Goal: Task Accomplishment & Management: Complete application form

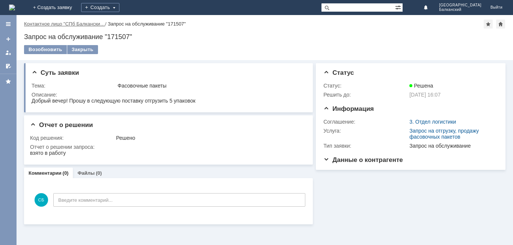
click at [72, 25] on link "Контактное лицо "СПб Балкански…" at bounding box center [64, 24] width 81 height 6
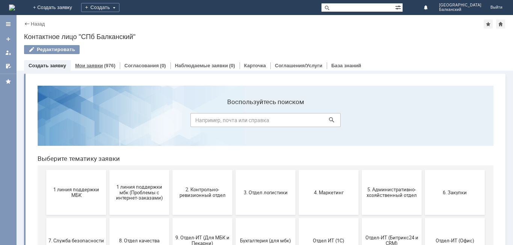
click at [85, 62] on div "Мои заявки (976)" at bounding box center [95, 65] width 49 height 11
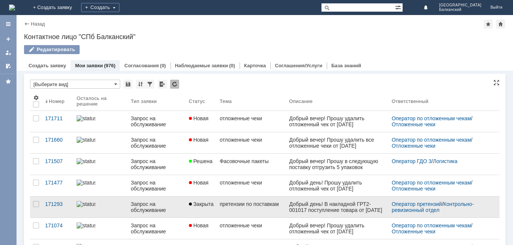
scroll to position [38, 0]
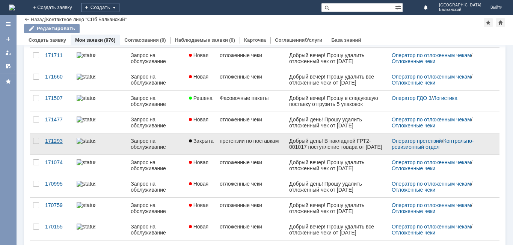
click at [56, 143] on div "171293" at bounding box center [58, 141] width 26 height 6
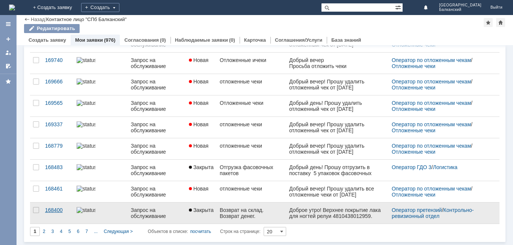
click at [51, 206] on link "168400" at bounding box center [58, 212] width 32 height 21
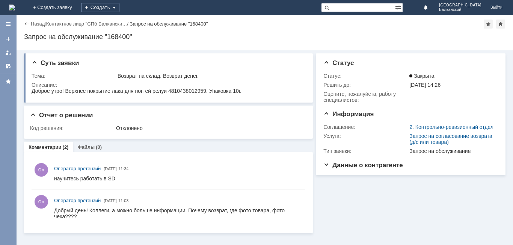
click at [37, 25] on link "Назад" at bounding box center [38, 24] width 14 height 6
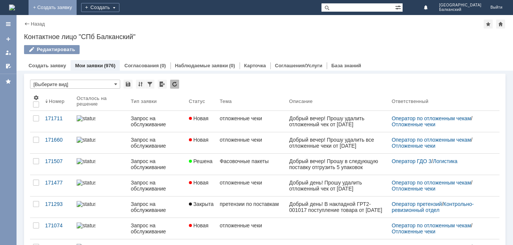
click at [77, 7] on link "+ Создать заявку" at bounding box center [53, 7] width 48 height 15
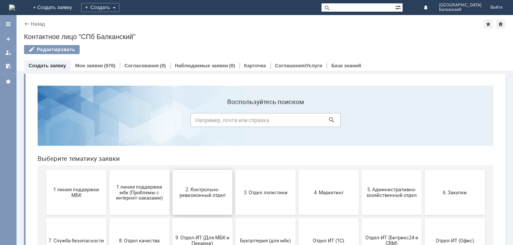
click at [187, 191] on span "2. Контрольно-ревизионный отдел" at bounding box center [203, 192] width 56 height 11
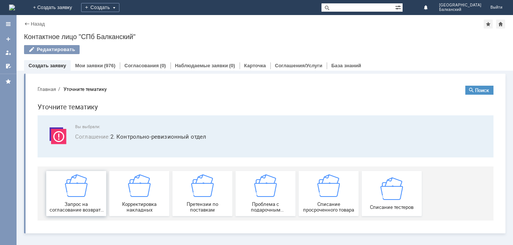
click at [99, 180] on div "Запрос на согласование возврата (д/с или товара)" at bounding box center [76, 193] width 56 height 38
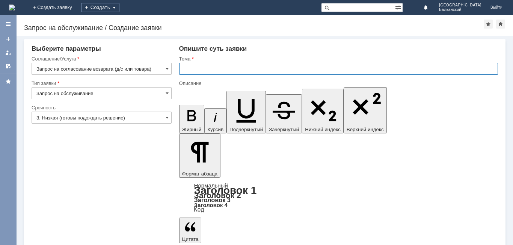
click at [215, 73] on input "text" at bounding box center [338, 69] width 319 height 12
type input "заявка на возврат производственного брака мицелярная вода МА"
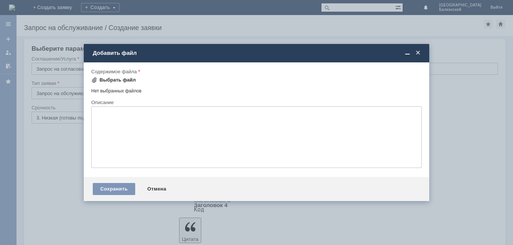
click at [109, 78] on div "Выбрать файл" at bounding box center [117, 80] width 36 height 6
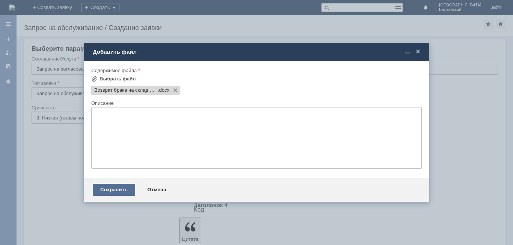
click at [120, 193] on div "Сохранить" at bounding box center [114, 190] width 42 height 12
